Goal: Task Accomplishment & Management: Manage account settings

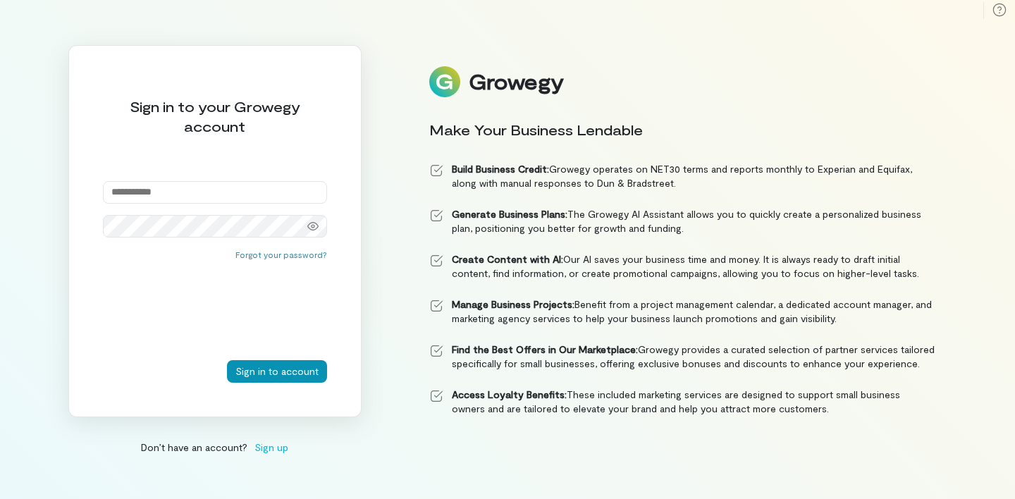
type input "**********"
click at [257, 372] on button "Sign in to account" at bounding box center [277, 371] width 100 height 23
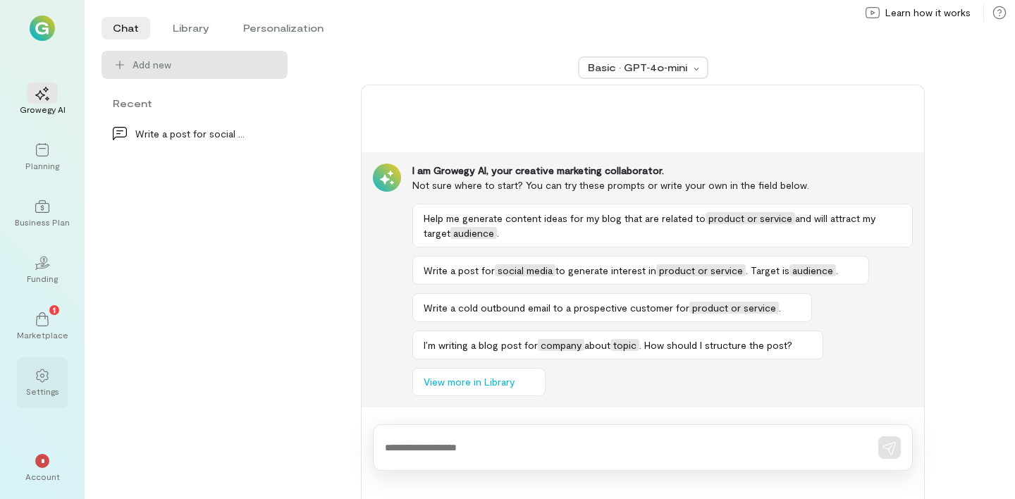
click at [38, 378] on icon at bounding box center [42, 376] width 14 height 14
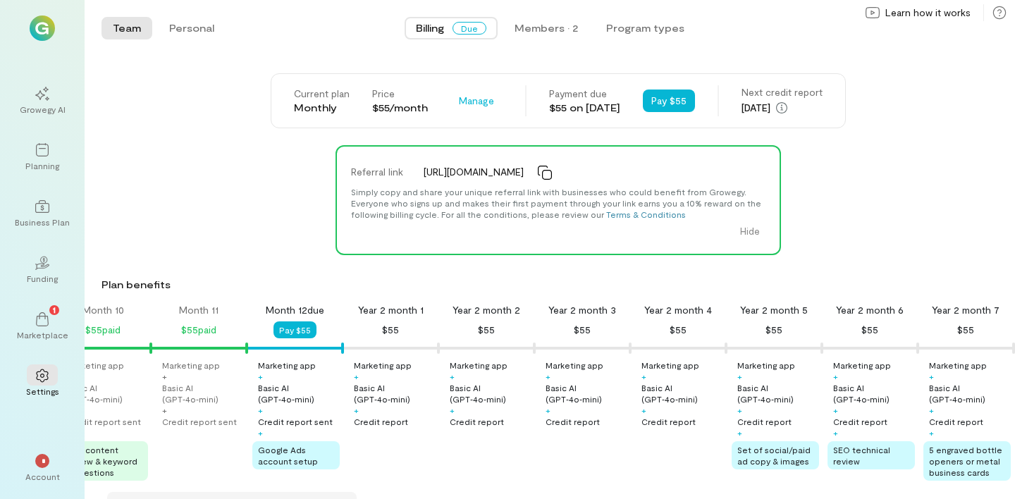
click at [278, 457] on span "Google Ads account setup" at bounding box center [288, 455] width 60 height 21
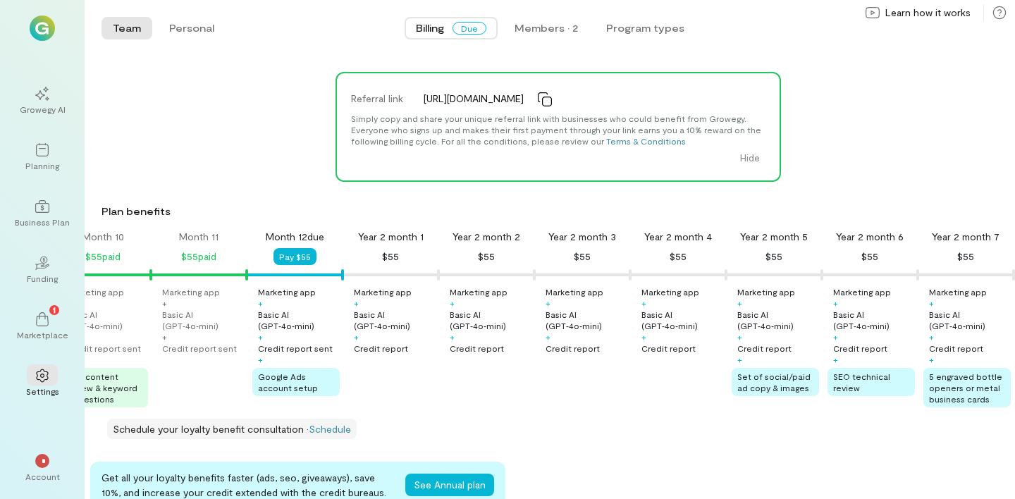
scroll to position [79, 0]
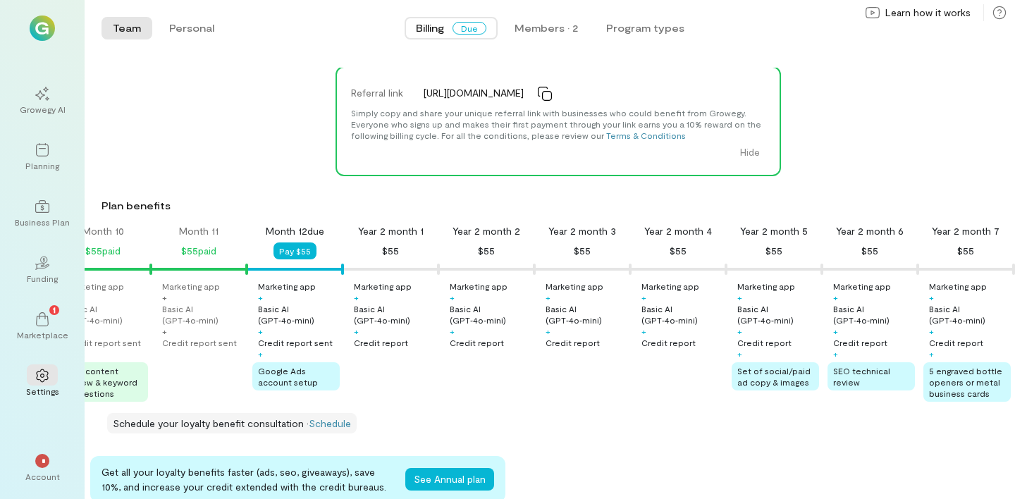
click at [285, 347] on div "Credit report sent" at bounding box center [295, 342] width 75 height 11
click at [284, 319] on div "Basic AI (GPT‑4o‑mini)" at bounding box center [299, 314] width 82 height 23
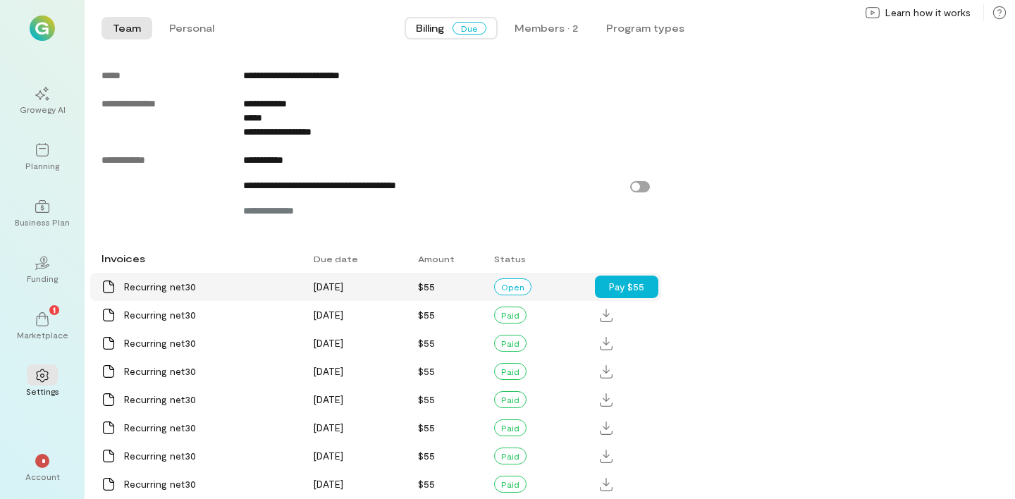
scroll to position [868, 0]
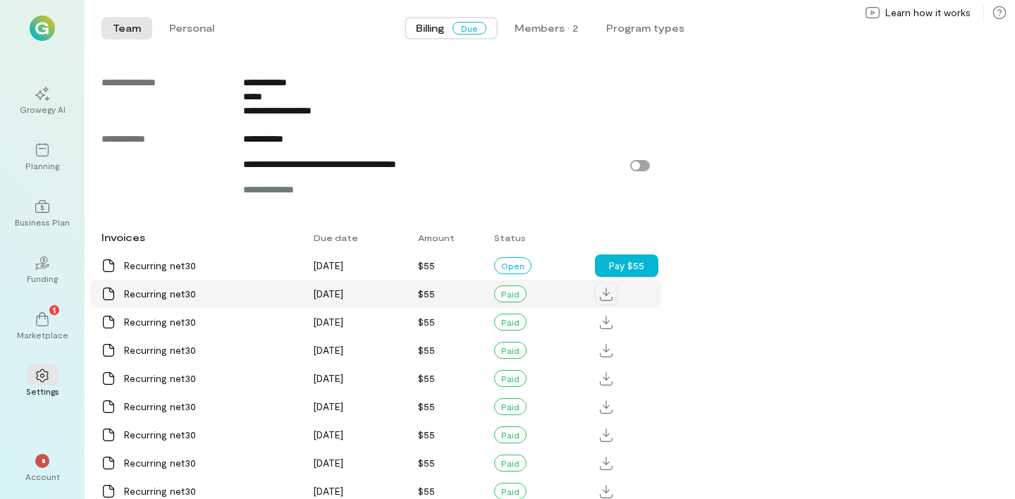
click at [607, 300] on icon at bounding box center [606, 294] width 13 height 13
